Goal: Task Accomplishment & Management: Manage account settings

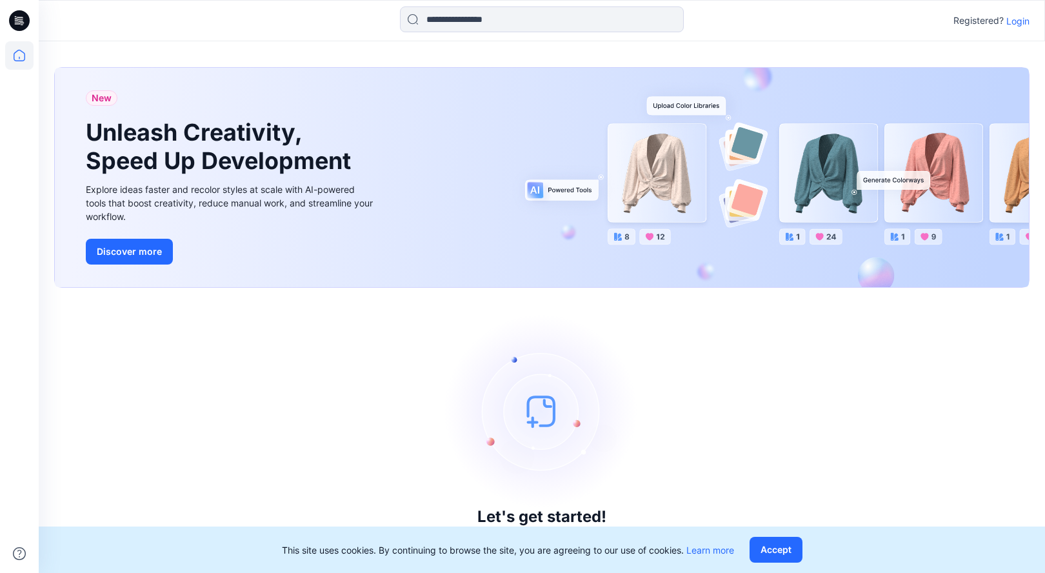
click at [1029, 19] on p "Login" at bounding box center [1017, 21] width 23 height 14
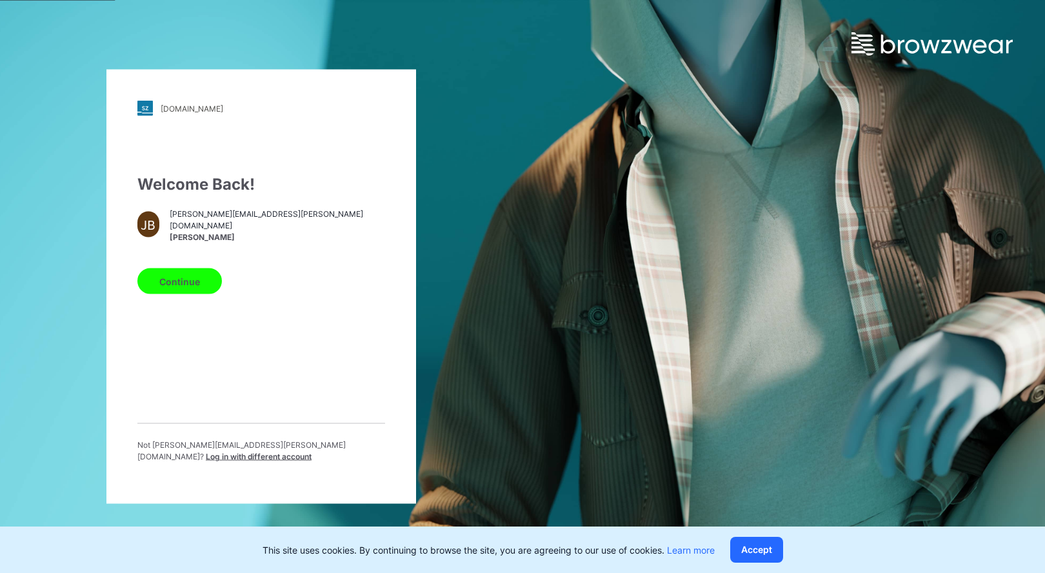
click at [193, 279] on button "Continue" at bounding box center [179, 281] width 85 height 26
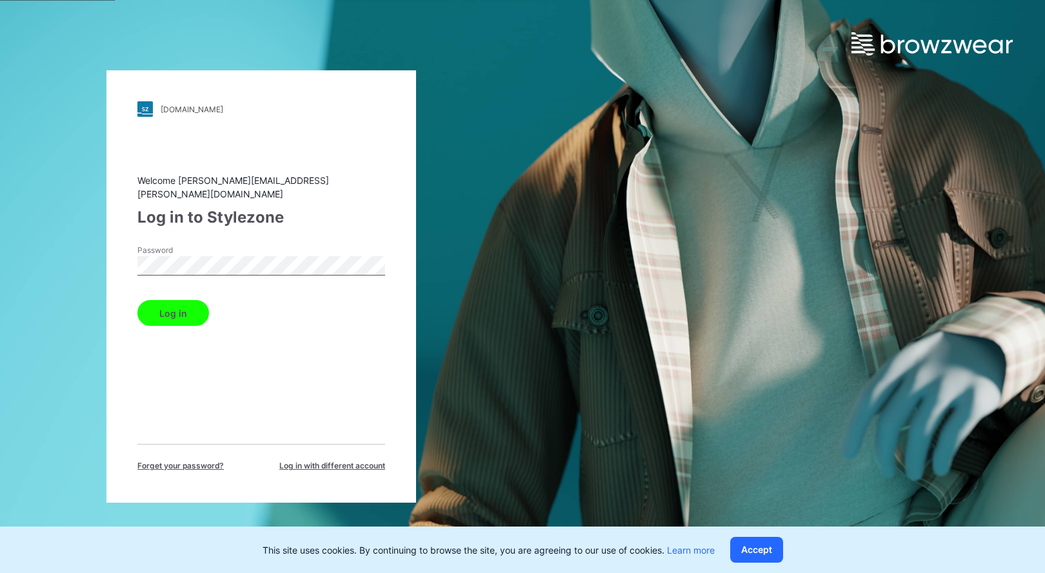
click at [181, 303] on button "Log in" at bounding box center [173, 313] width 72 height 26
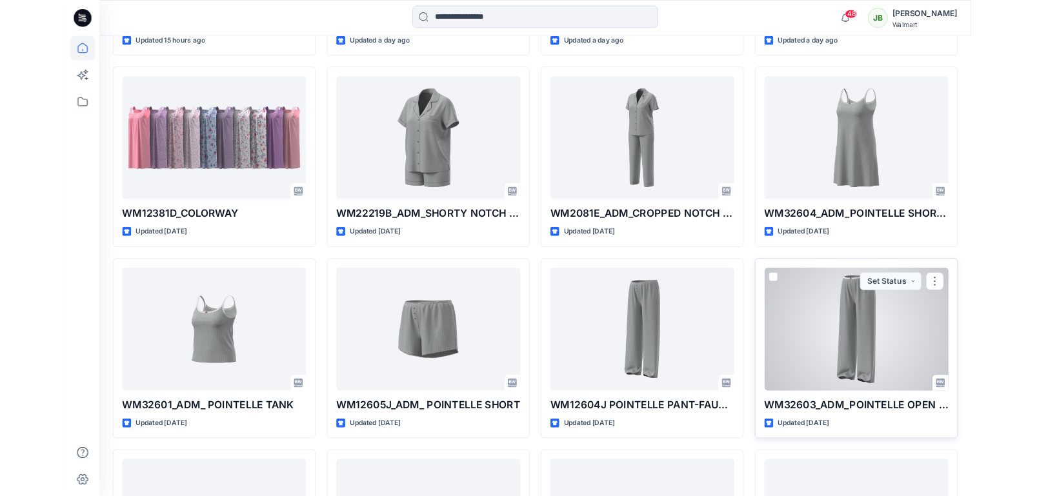
scroll to position [573, 0]
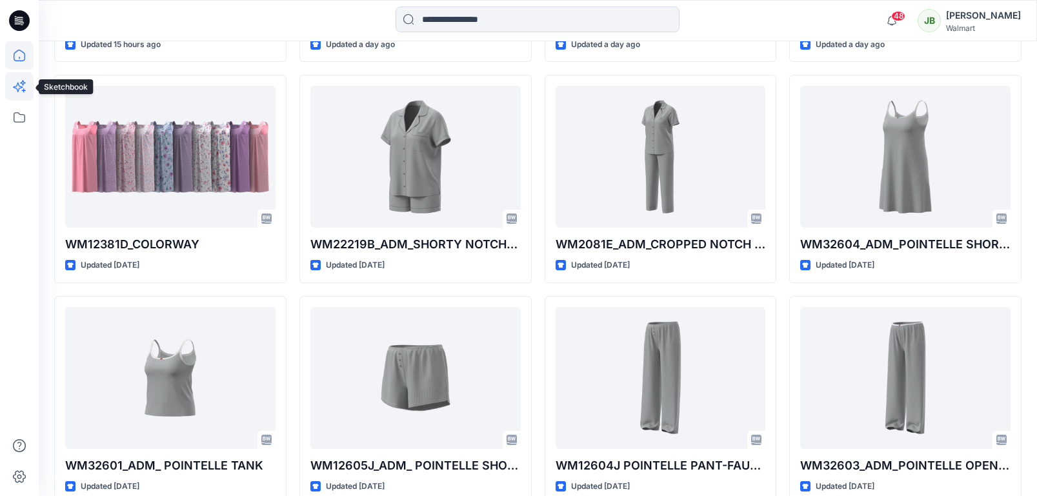
click at [19, 89] on icon at bounding box center [19, 86] width 28 height 28
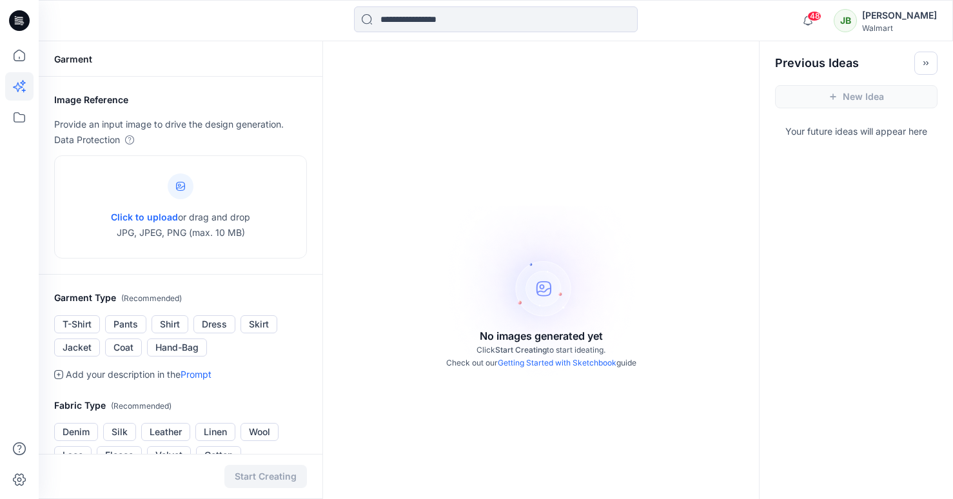
click at [579, 362] on link "Getting Started with Sketchbook" at bounding box center [557, 363] width 119 height 10
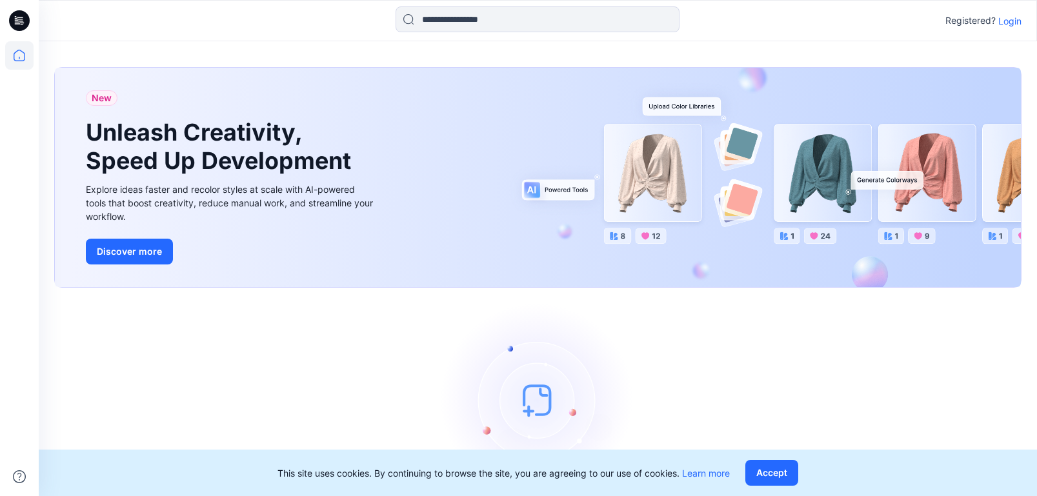
click at [1016, 21] on p "Login" at bounding box center [1009, 21] width 23 height 14
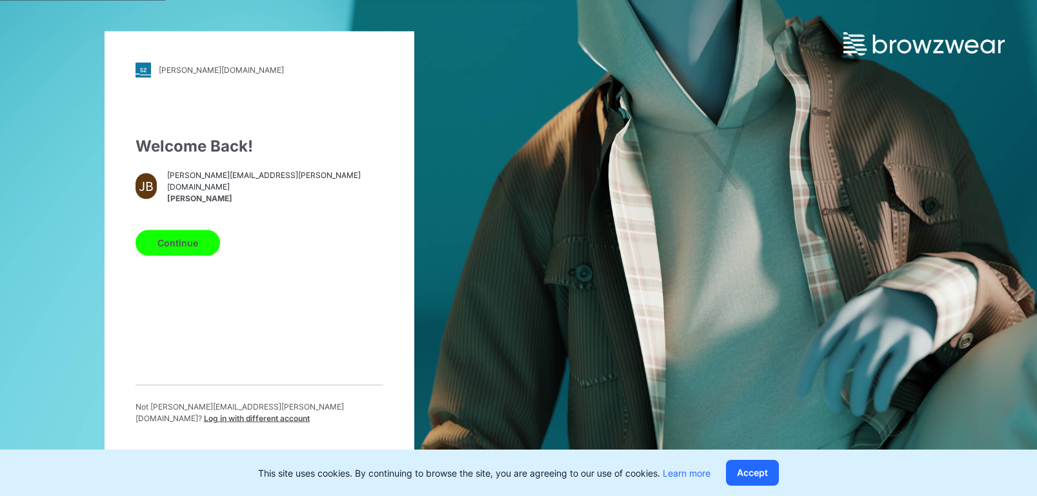
click at [171, 252] on button "Continue" at bounding box center [177, 243] width 85 height 26
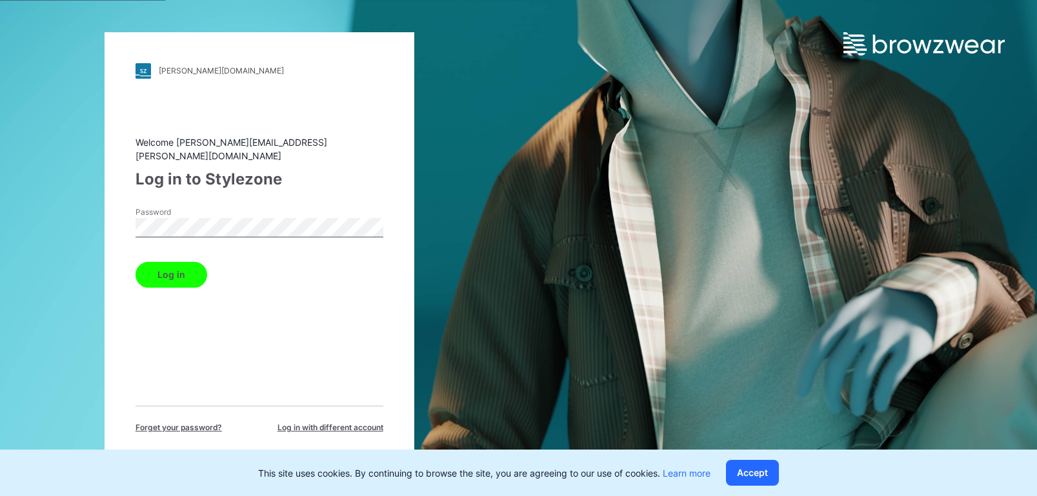
click at [175, 268] on button "Log in" at bounding box center [171, 275] width 72 height 26
